Goal: Task Accomplishment & Management: Complete application form

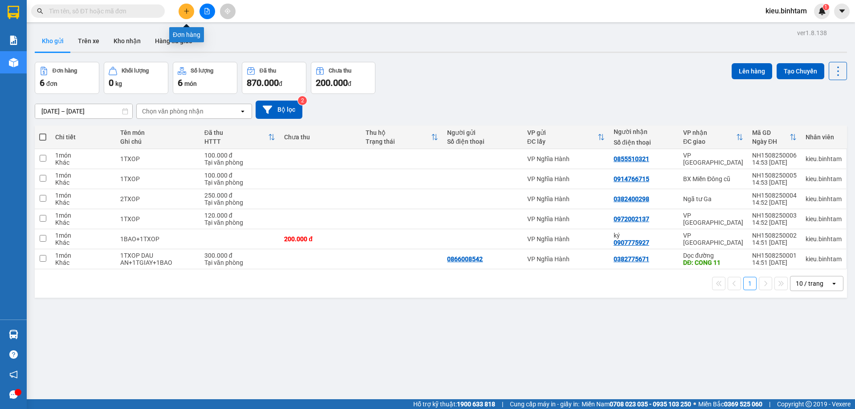
click at [186, 10] on icon "plus" at bounding box center [187, 11] width 6 height 6
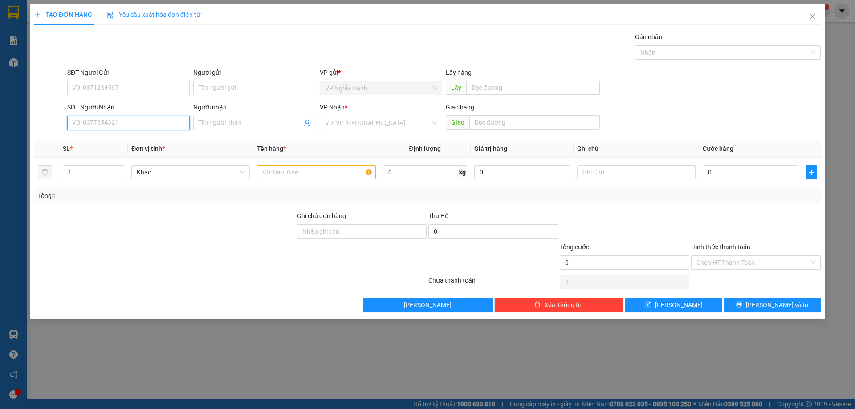
click at [88, 125] on input "SĐT Người Nhận" at bounding box center [128, 123] width 123 height 14
type input "0977491788"
click at [236, 110] on div "Người nhận" at bounding box center [254, 107] width 123 height 10
click at [236, 118] on input "Người nhận" at bounding box center [250, 123] width 103 height 10
type input "0933781003"
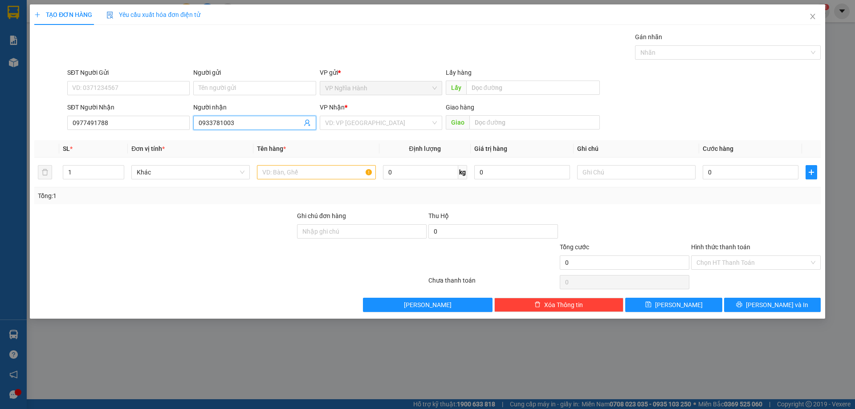
click at [376, 115] on div "VP Nhận *" at bounding box center [381, 108] width 123 height 13
click at [372, 122] on input "search" at bounding box center [378, 122] width 106 height 13
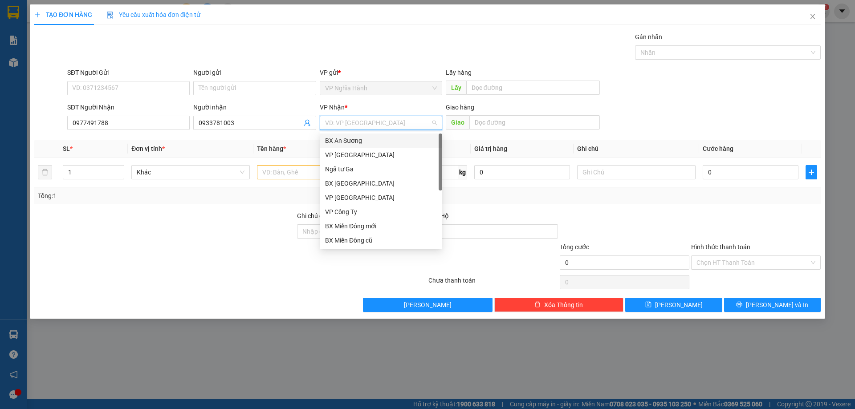
click at [361, 137] on div "BX An Sương" at bounding box center [381, 141] width 112 height 10
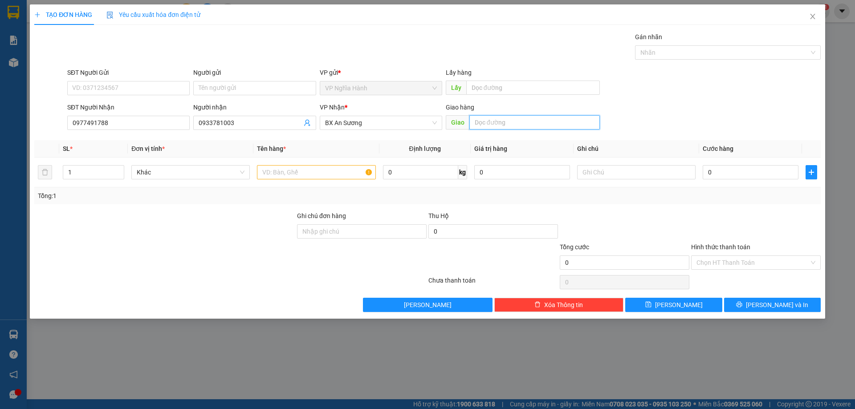
click at [492, 128] on input "text" at bounding box center [535, 122] width 131 height 14
type input "AN SUOG"
click at [291, 176] on input "text" at bounding box center [316, 172] width 119 height 14
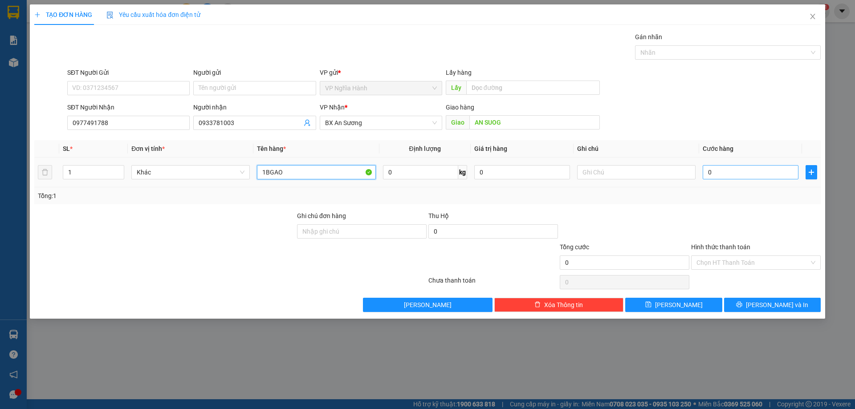
type input "1BGAO"
drag, startPoint x: 728, startPoint y: 172, endPoint x: 728, endPoint y: 160, distance: 12.5
click at [729, 172] on input "0" at bounding box center [751, 172] width 96 height 14
type input "5"
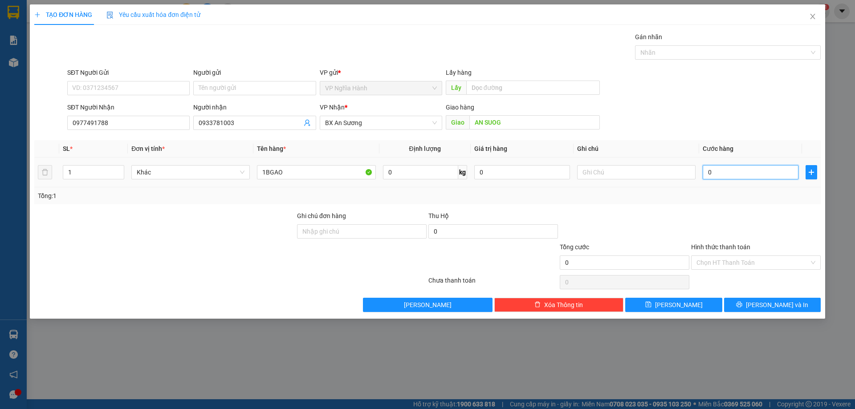
type input "5"
type input "50"
type input "50.000"
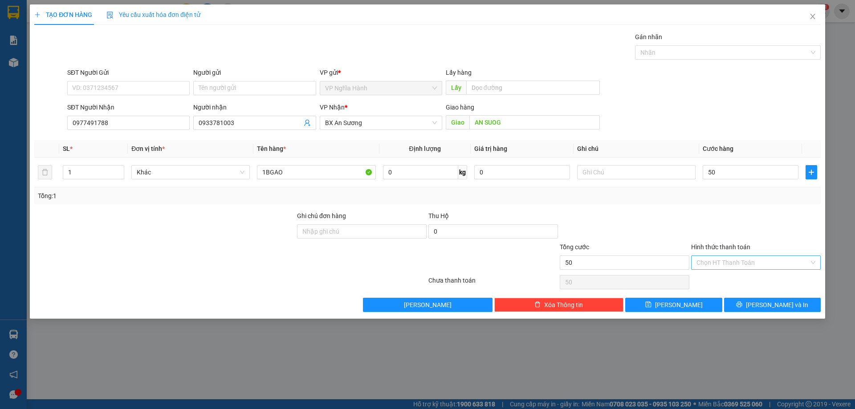
type input "50.000"
click at [738, 264] on input "Hình thức thanh toán" at bounding box center [753, 262] width 113 height 13
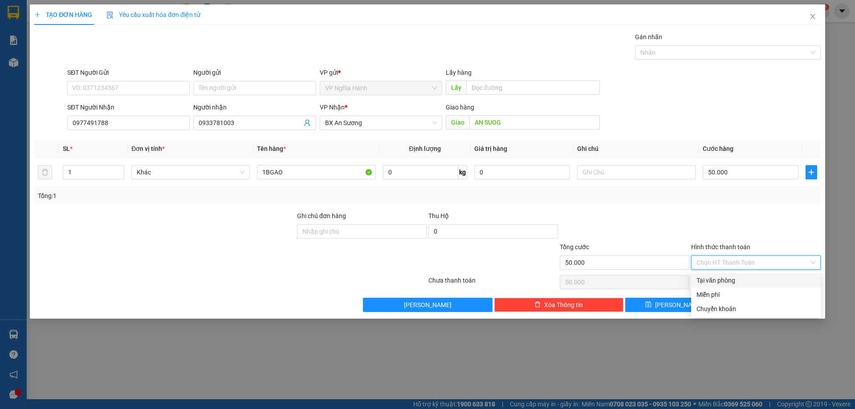
click at [738, 282] on div "Tại văn phòng" at bounding box center [756, 281] width 119 height 10
type input "0"
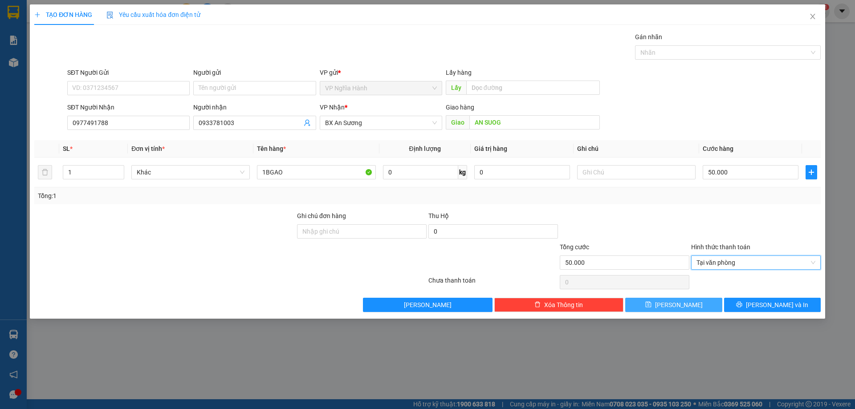
click at [696, 302] on button "Lưu" at bounding box center [674, 305] width 97 height 14
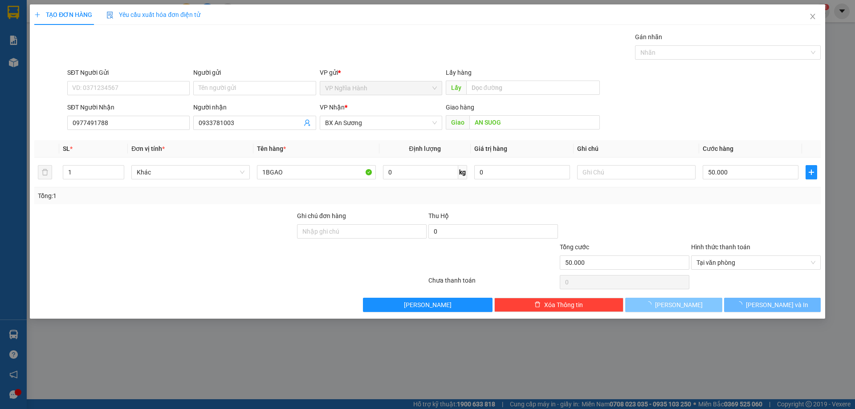
type input "0"
